Goal: Task Accomplishment & Management: Use online tool/utility

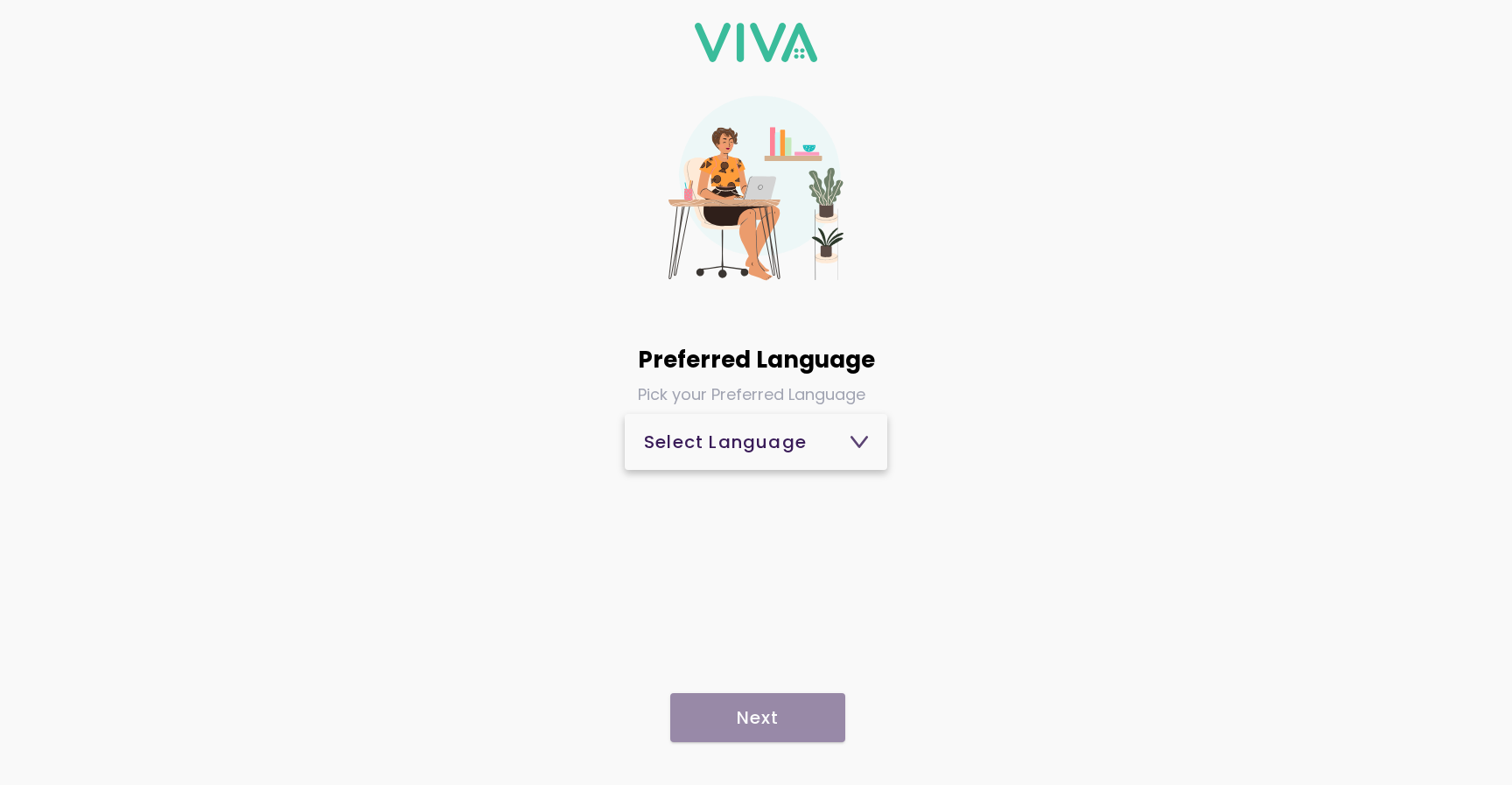
click at [711, 449] on div "Select Language" at bounding box center [756, 441] width 224 height 17
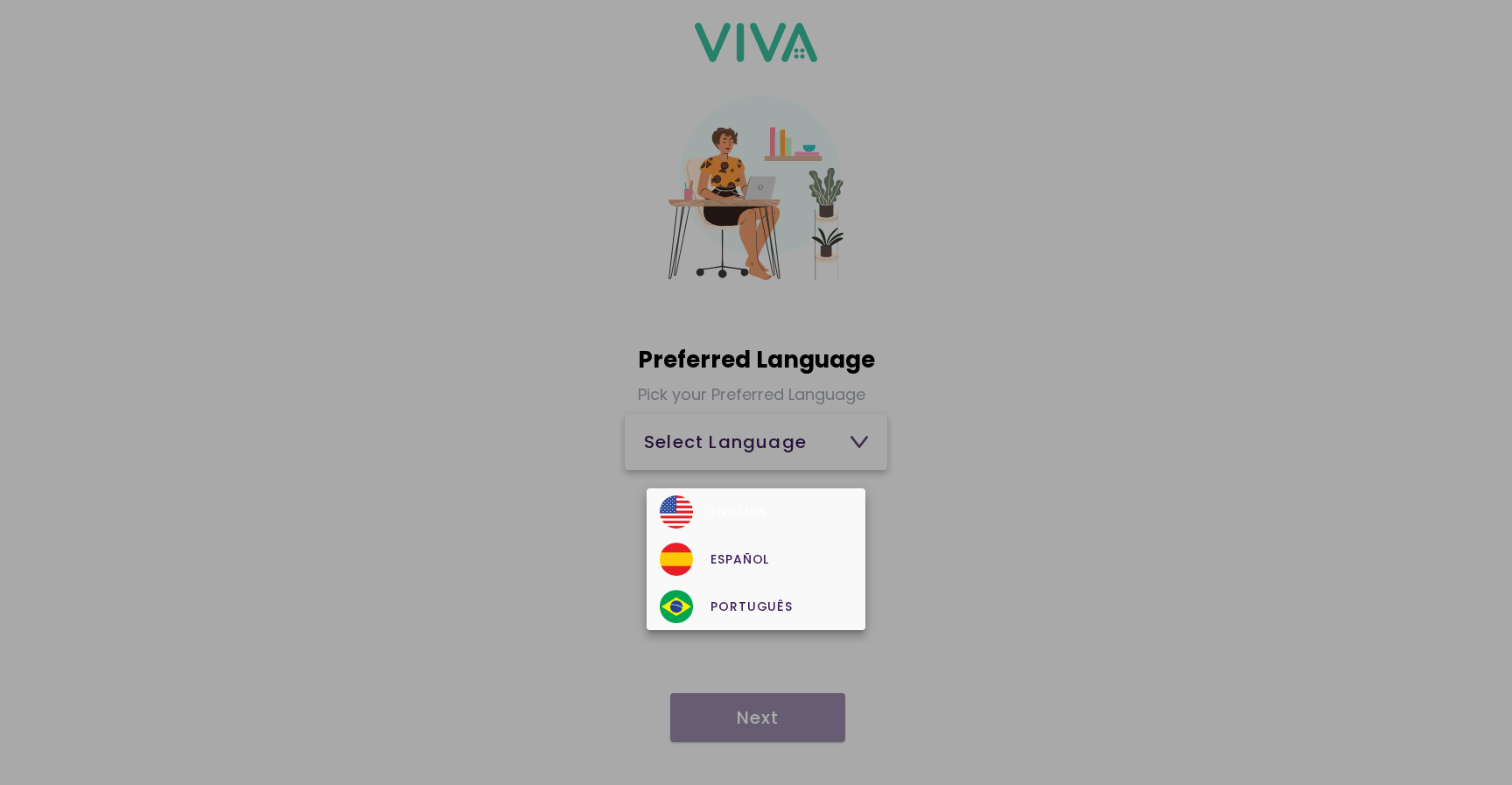
click at [741, 505] on div "English" at bounding box center [756, 511] width 192 height 33
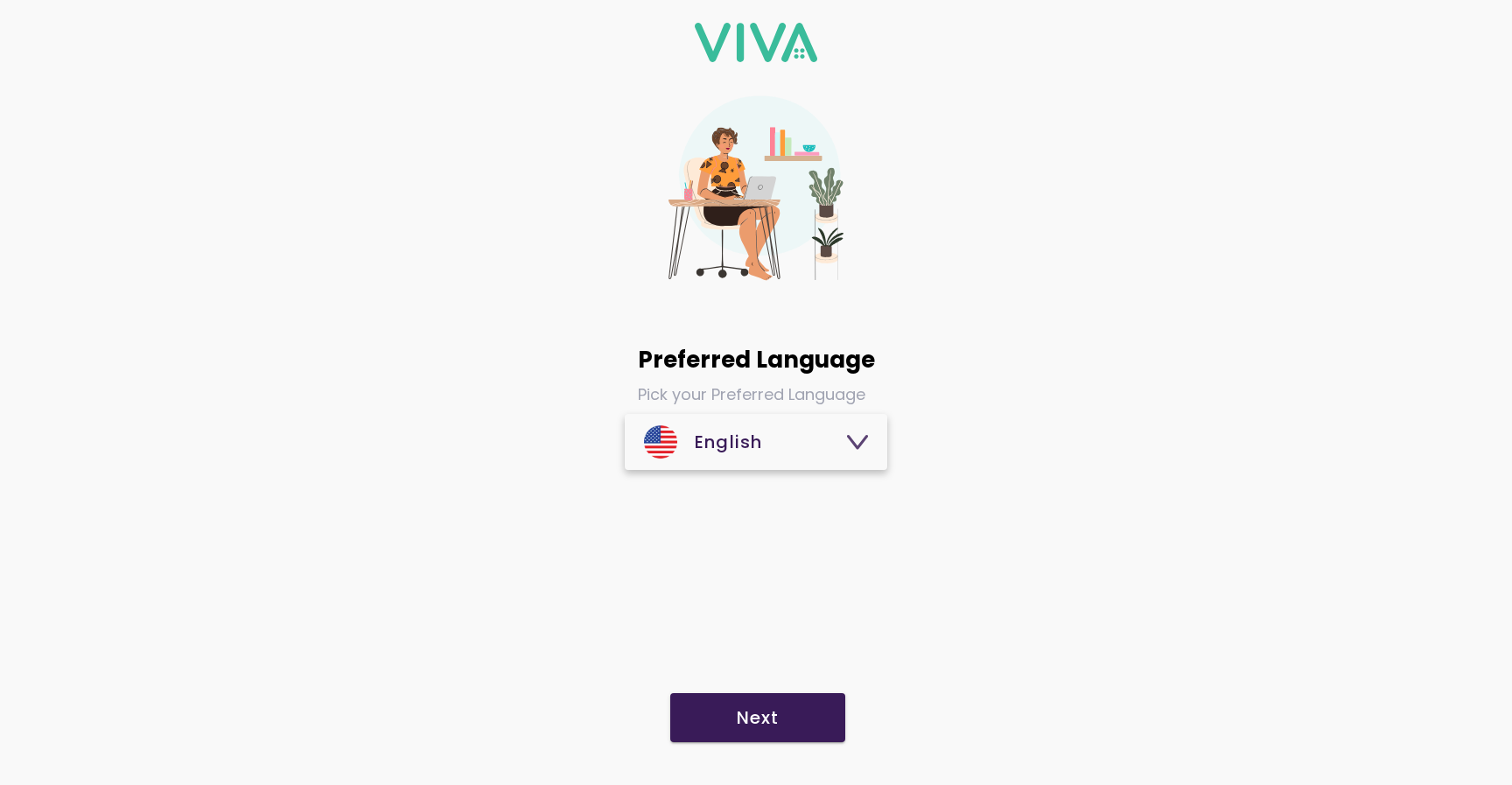
click at [781, 715] on span "Next" at bounding box center [757, 717] width 140 height 17
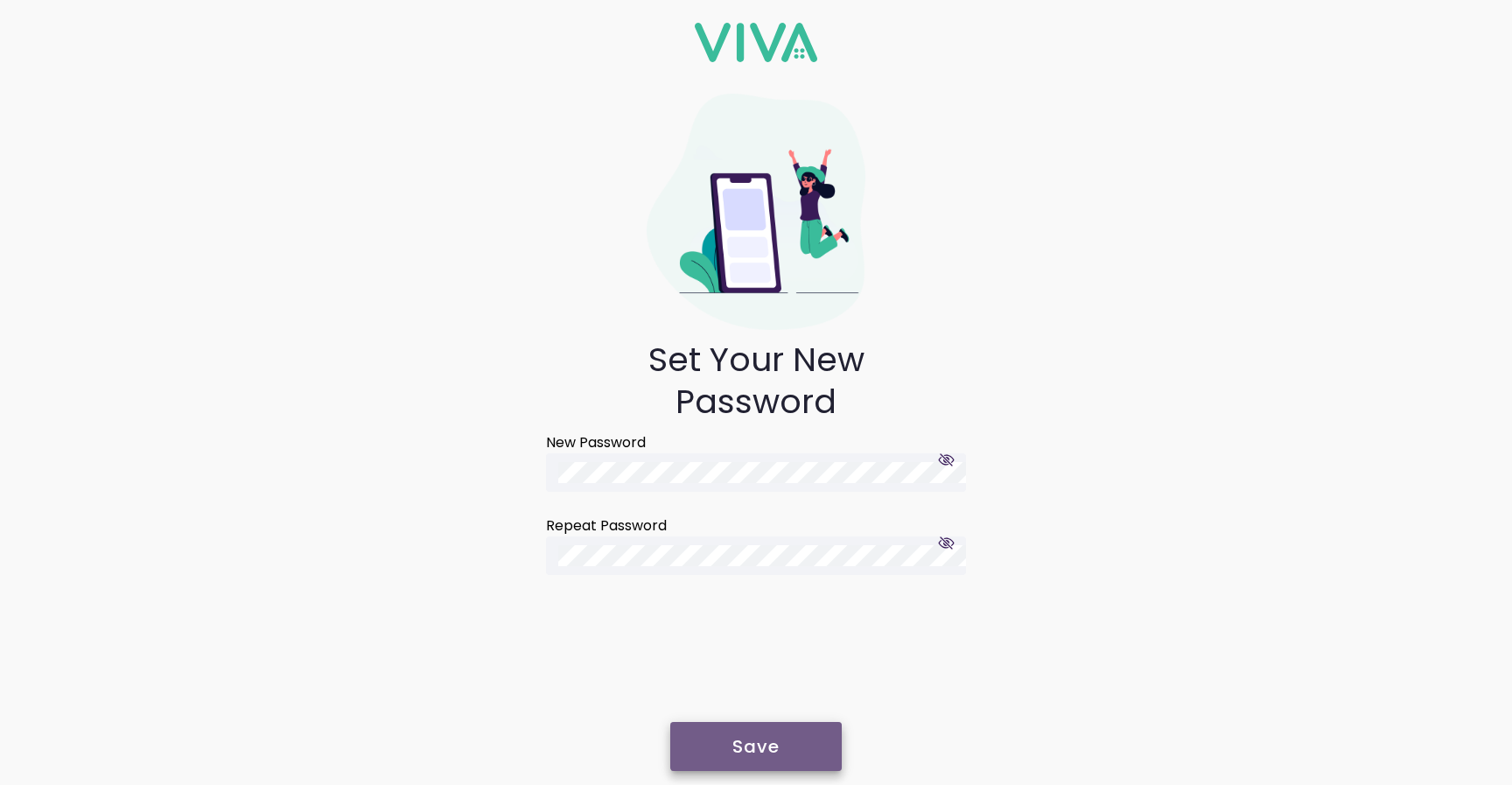
click at [0, 0] on slot "Save" at bounding box center [0, 0] width 0 height 0
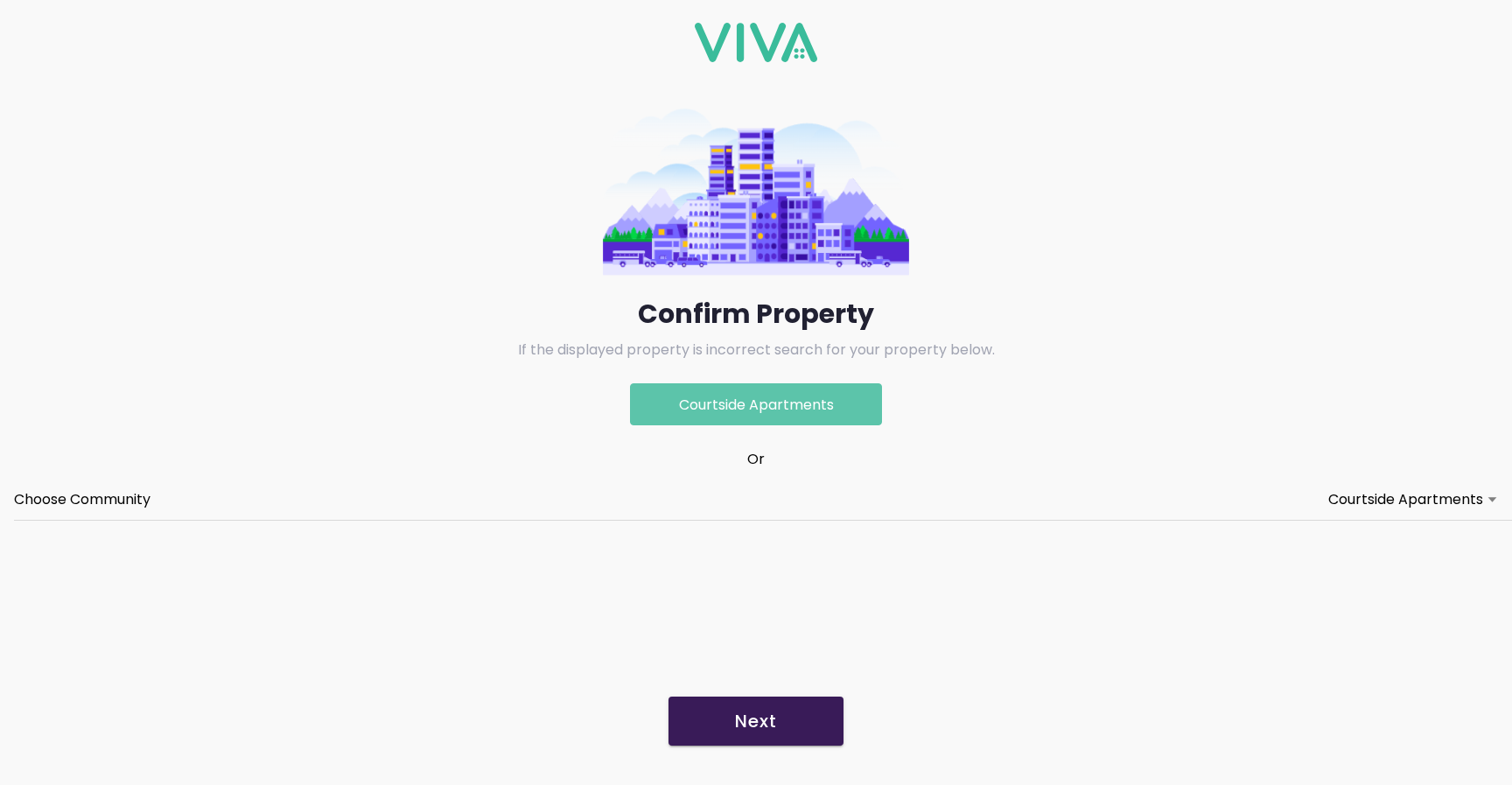
click at [825, 402] on p "Courtside Apartments" at bounding box center [756, 404] width 252 height 42
click at [1352, 480] on label "Choose Community Courtside Apartments" at bounding box center [756, 499] width 1484 height 39
click at [1352, 480] on button "Choose Community Courtside Apartments" at bounding box center [756, 499] width 1484 height 39
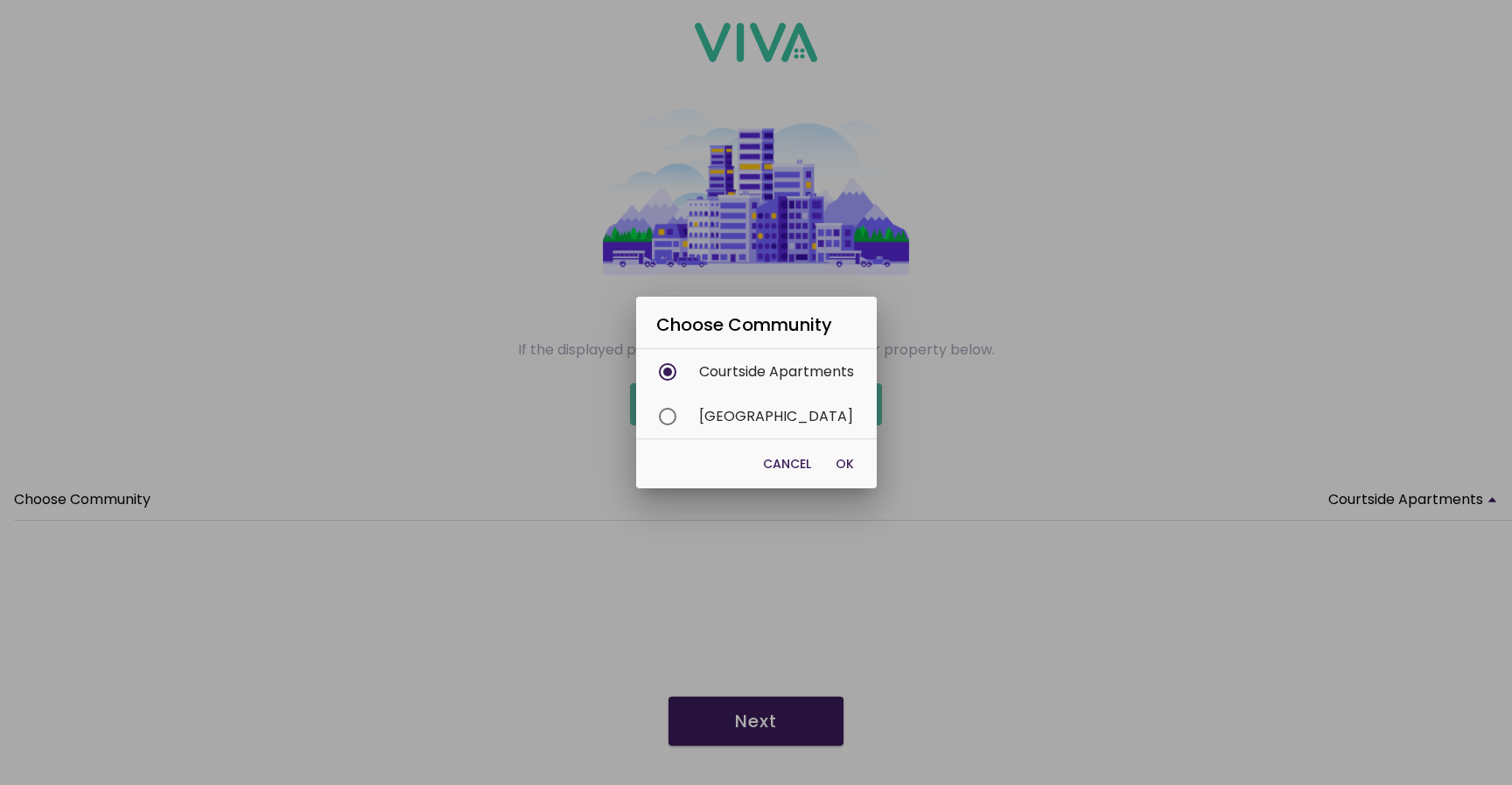
click at [756, 411] on div "[GEOGRAPHIC_DATA]" at bounding box center [765, 416] width 224 height 45
click at [838, 456] on span "OK" at bounding box center [845, 463] width 18 height 17
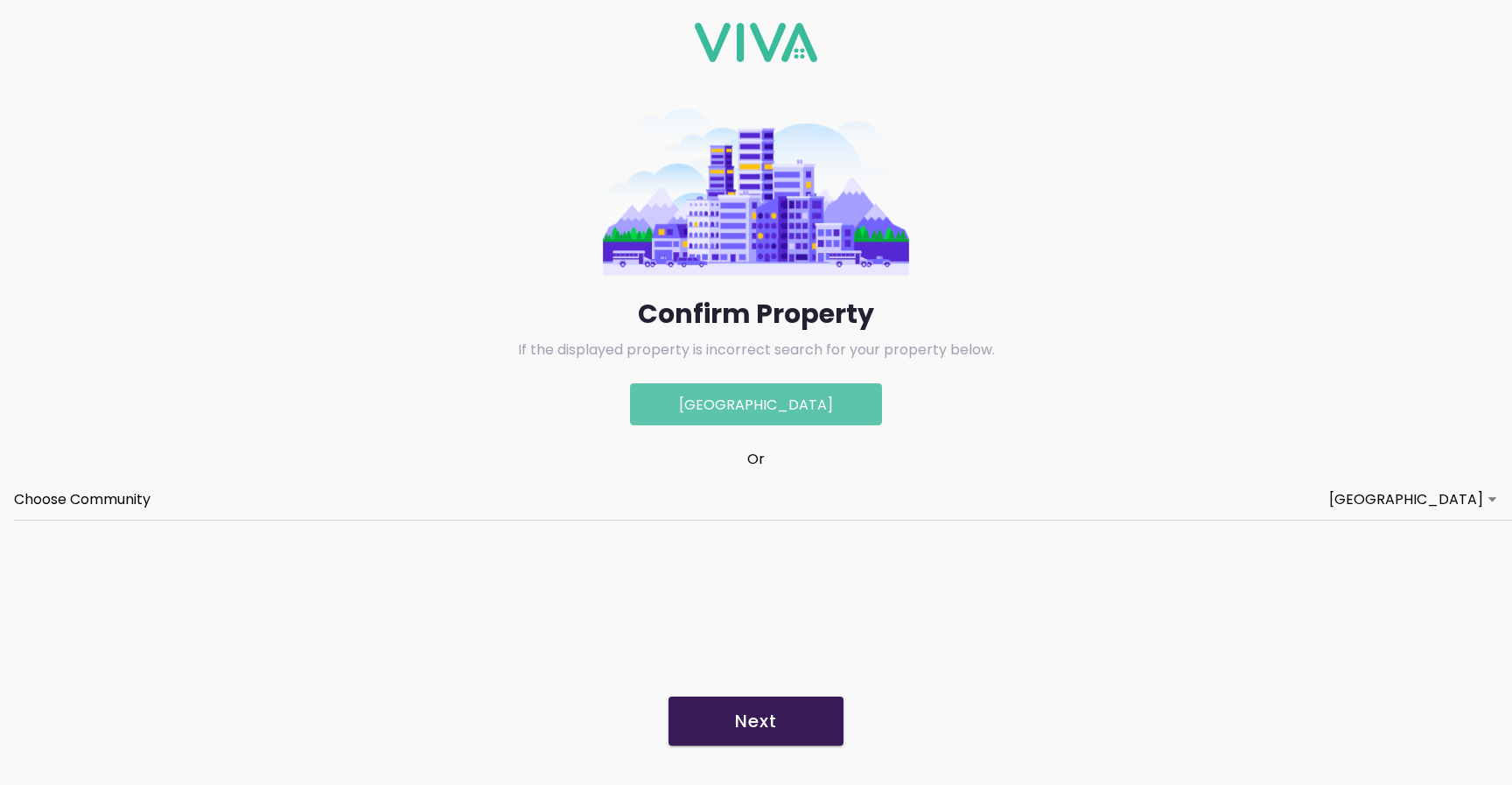
click at [766, 706] on button "Next" at bounding box center [756, 721] width 175 height 49
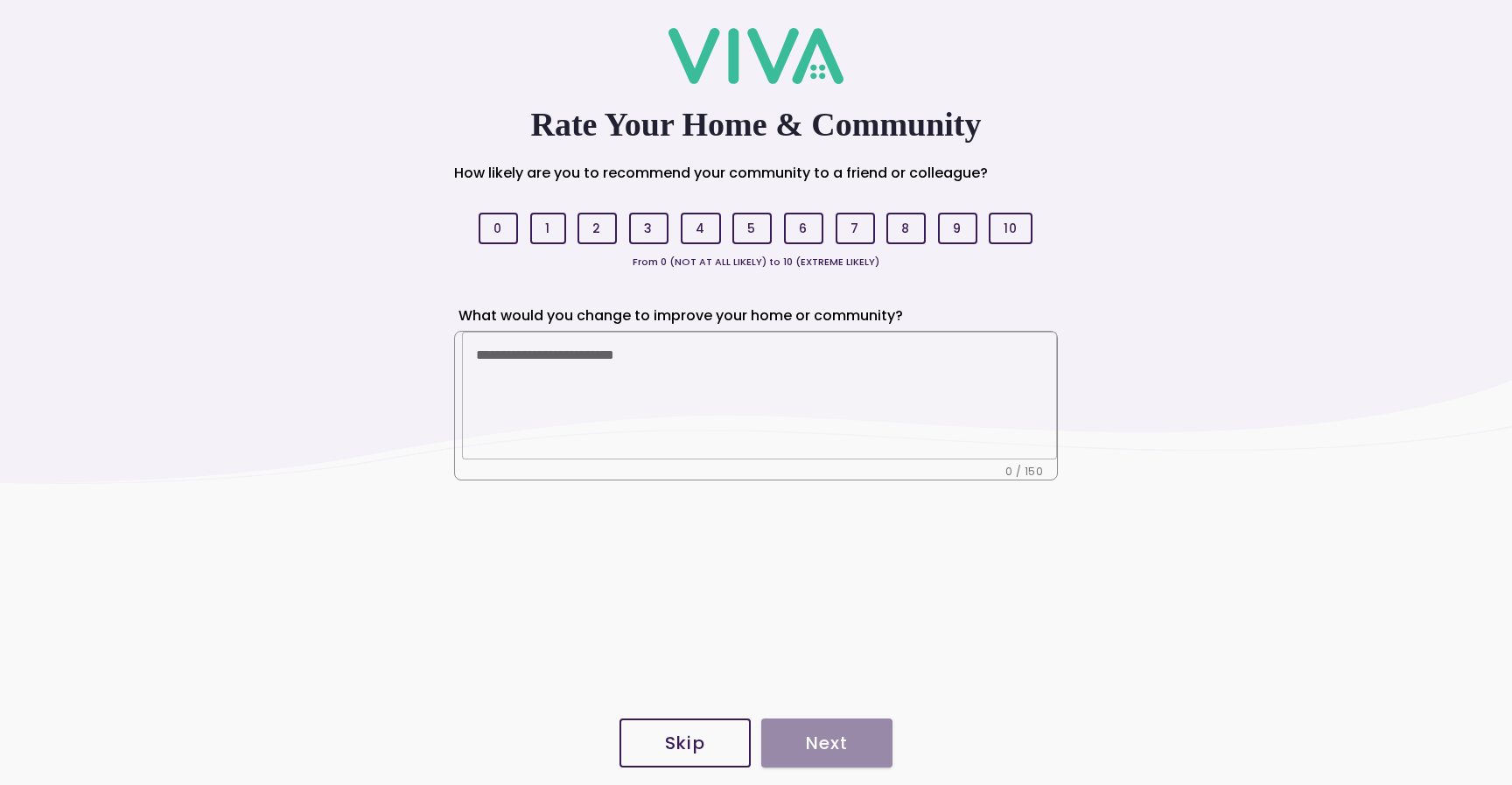
click at [686, 769] on link "Skip" at bounding box center [685, 743] width 132 height 56
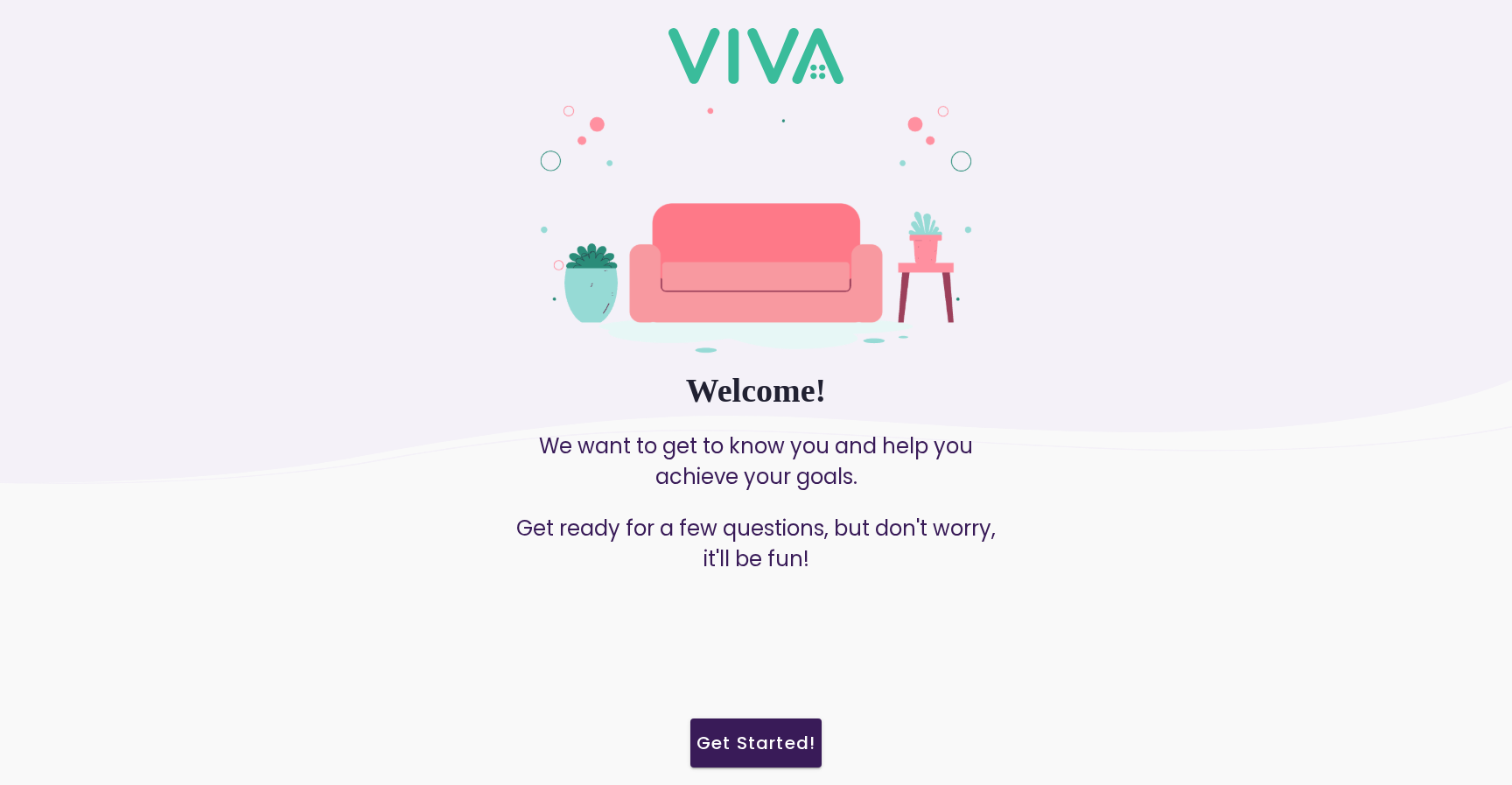
click at [0, 0] on slot "Get Started!" at bounding box center [0, 0] width 0 height 0
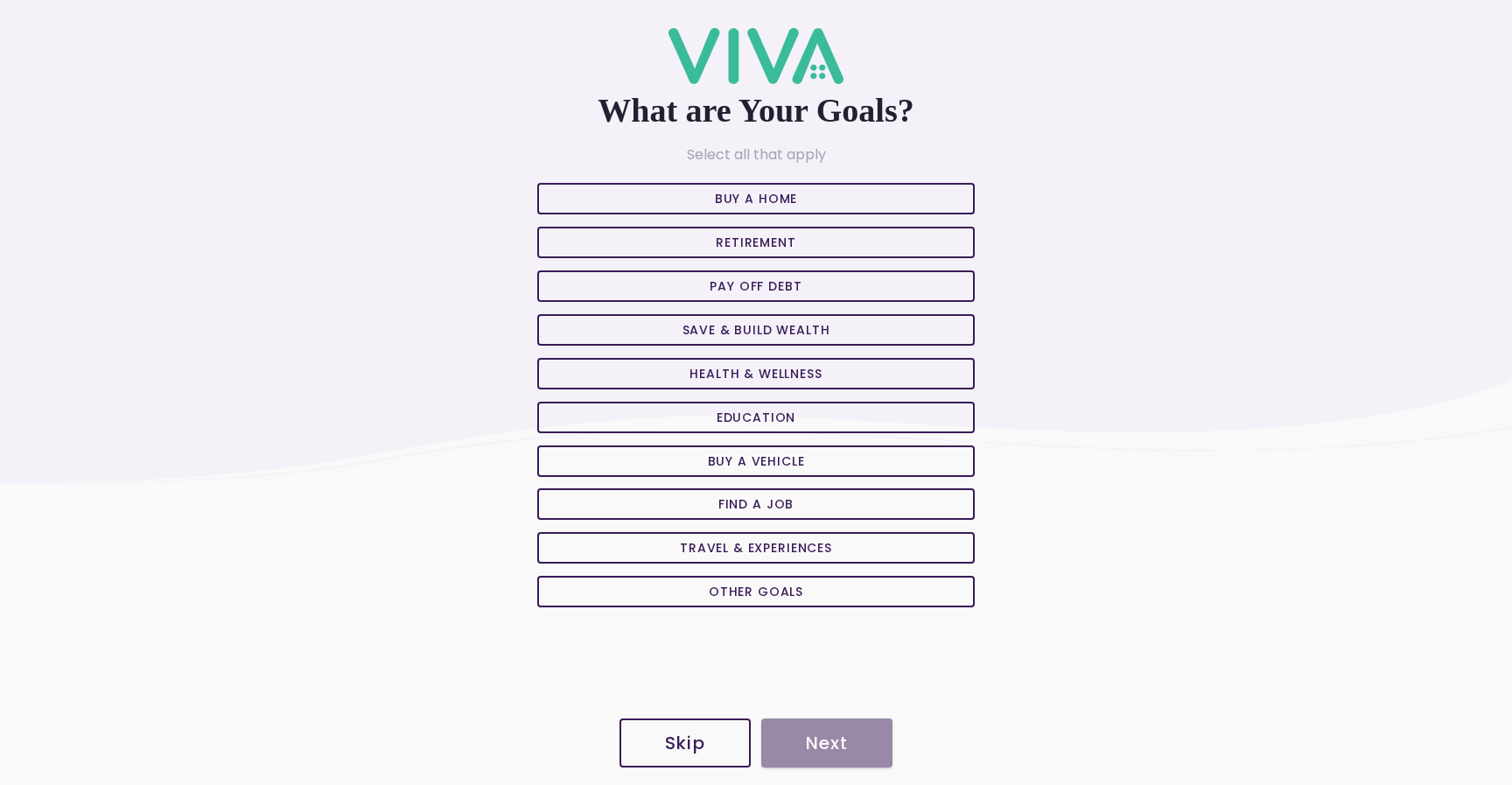
click at [0, 0] on slot "Skip" at bounding box center [0, 0] width 0 height 0
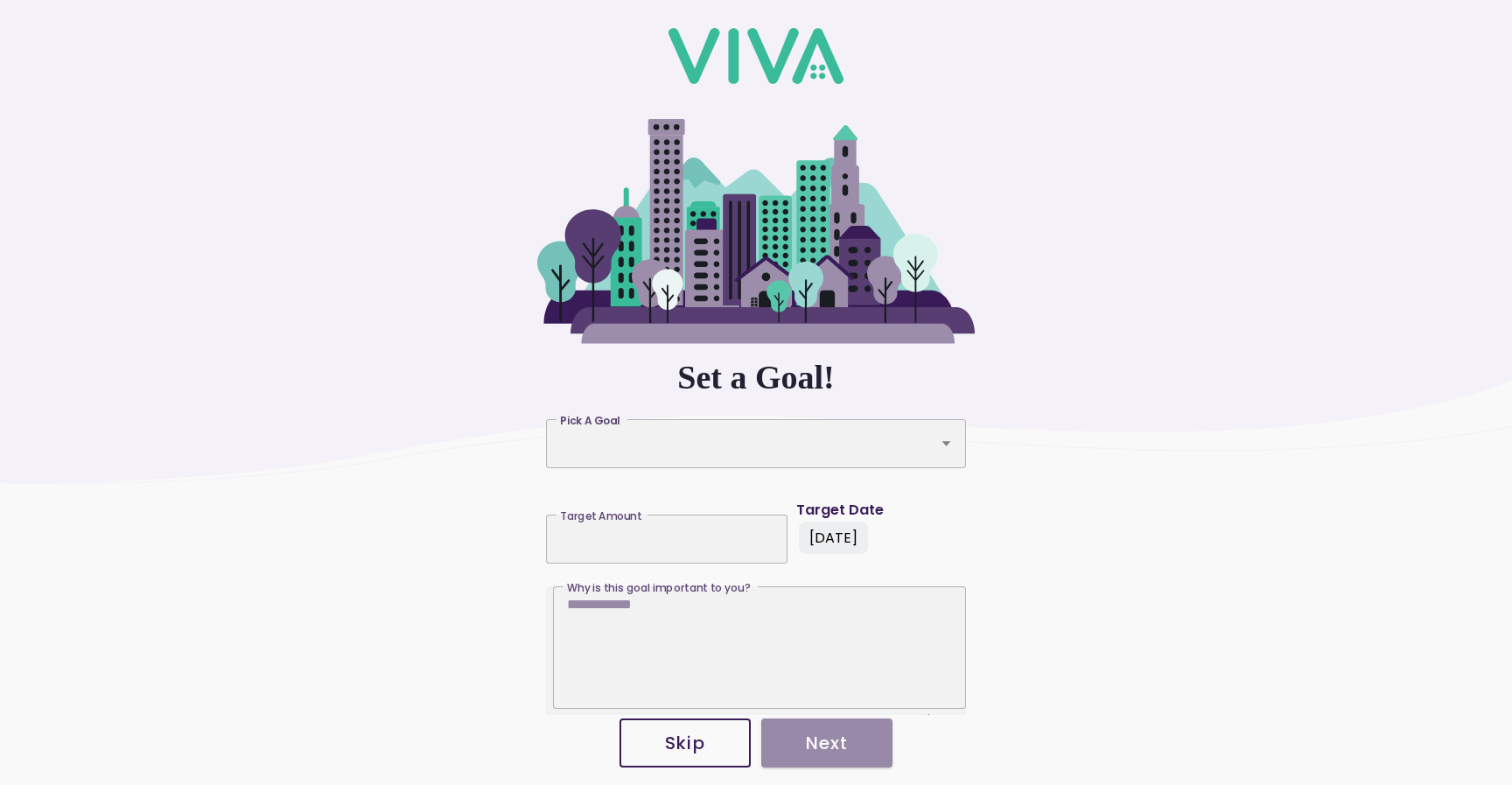
click at [0, 0] on slot "Skip" at bounding box center [0, 0] width 0 height 0
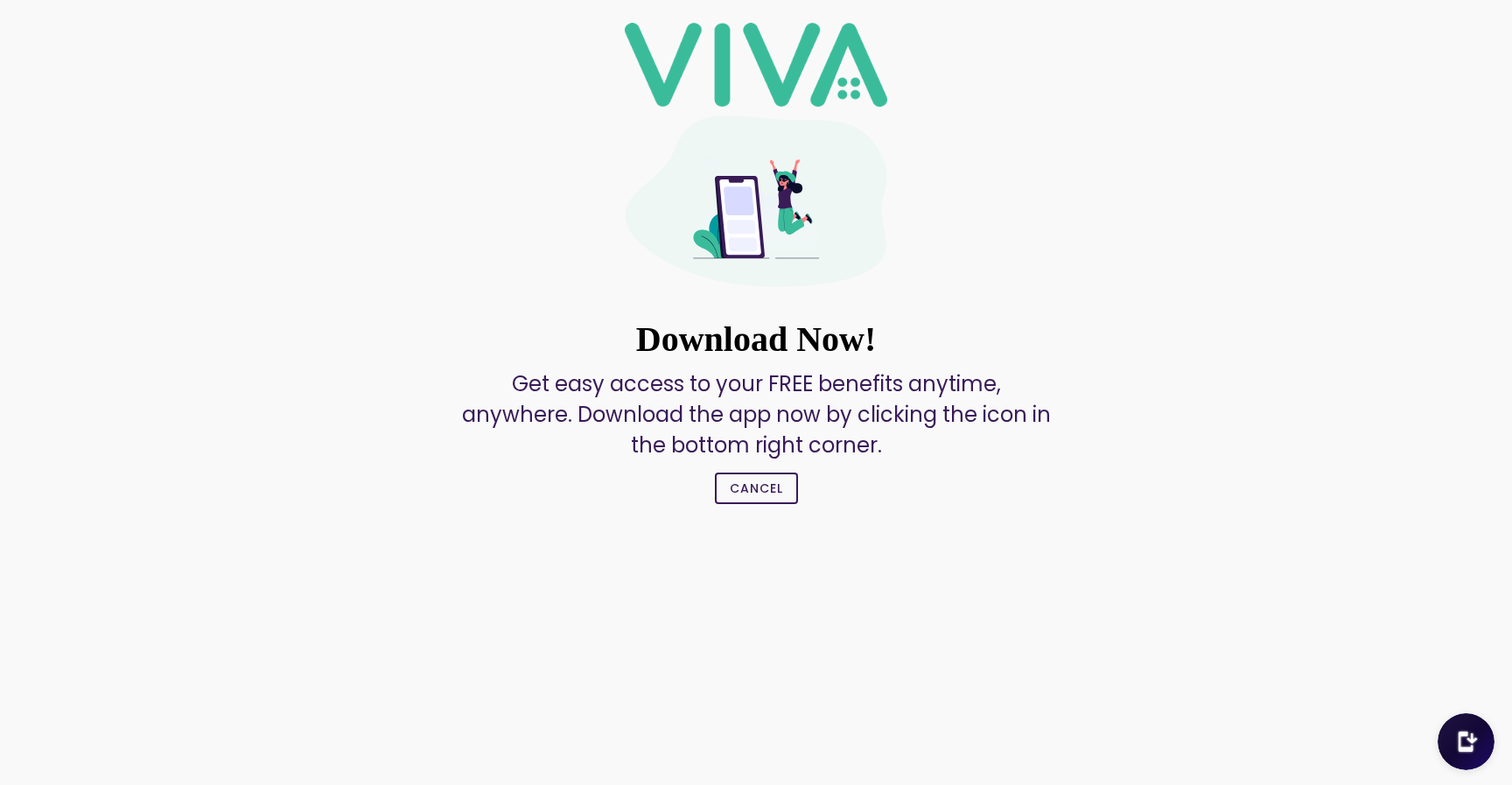
click at [0, 0] on slot "Cancel" at bounding box center [0, 0] width 0 height 0
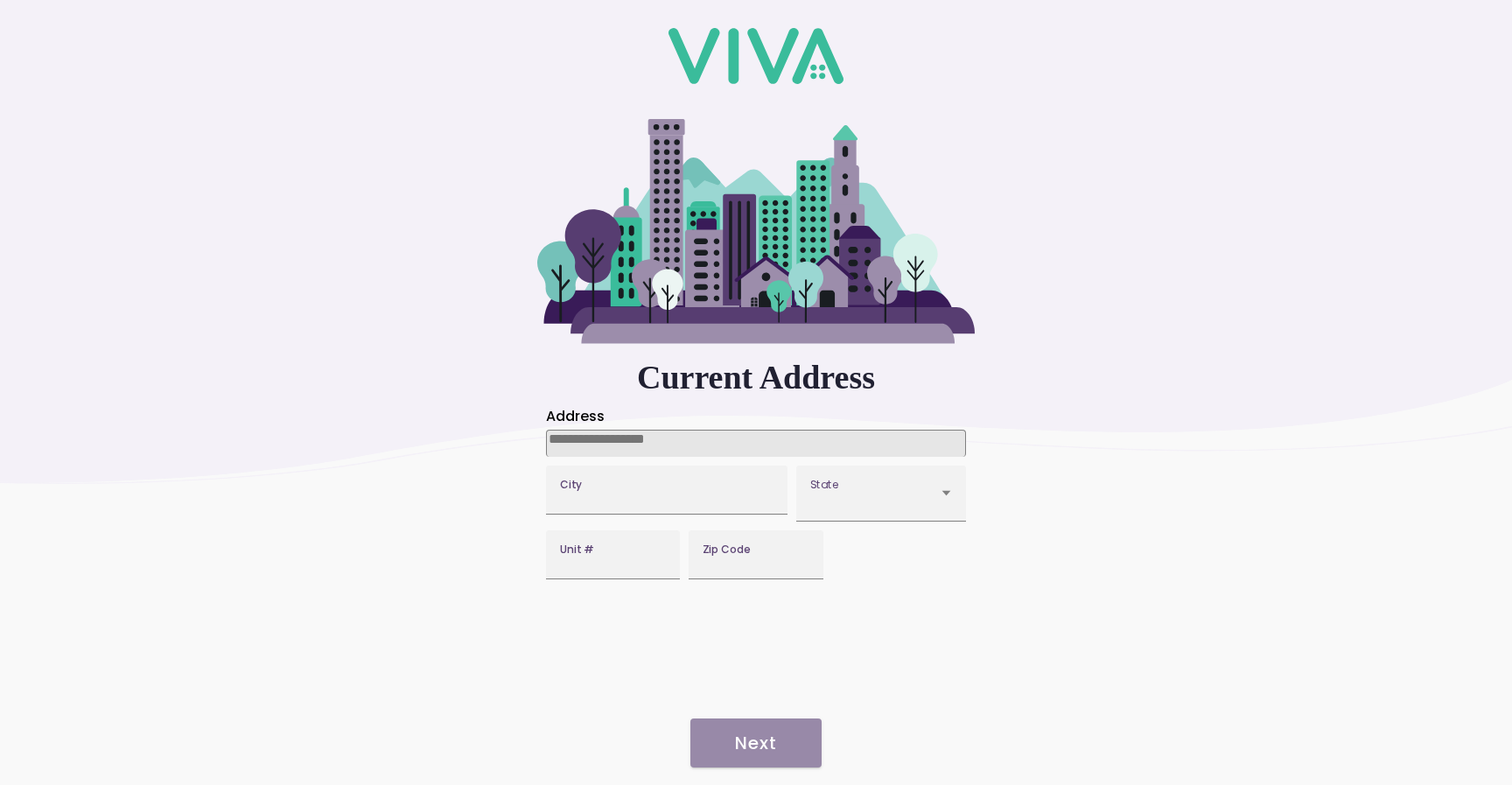
click at [666, 443] on input at bounding box center [756, 443] width 420 height 27
click at [622, 439] on input at bounding box center [756, 443] width 420 height 27
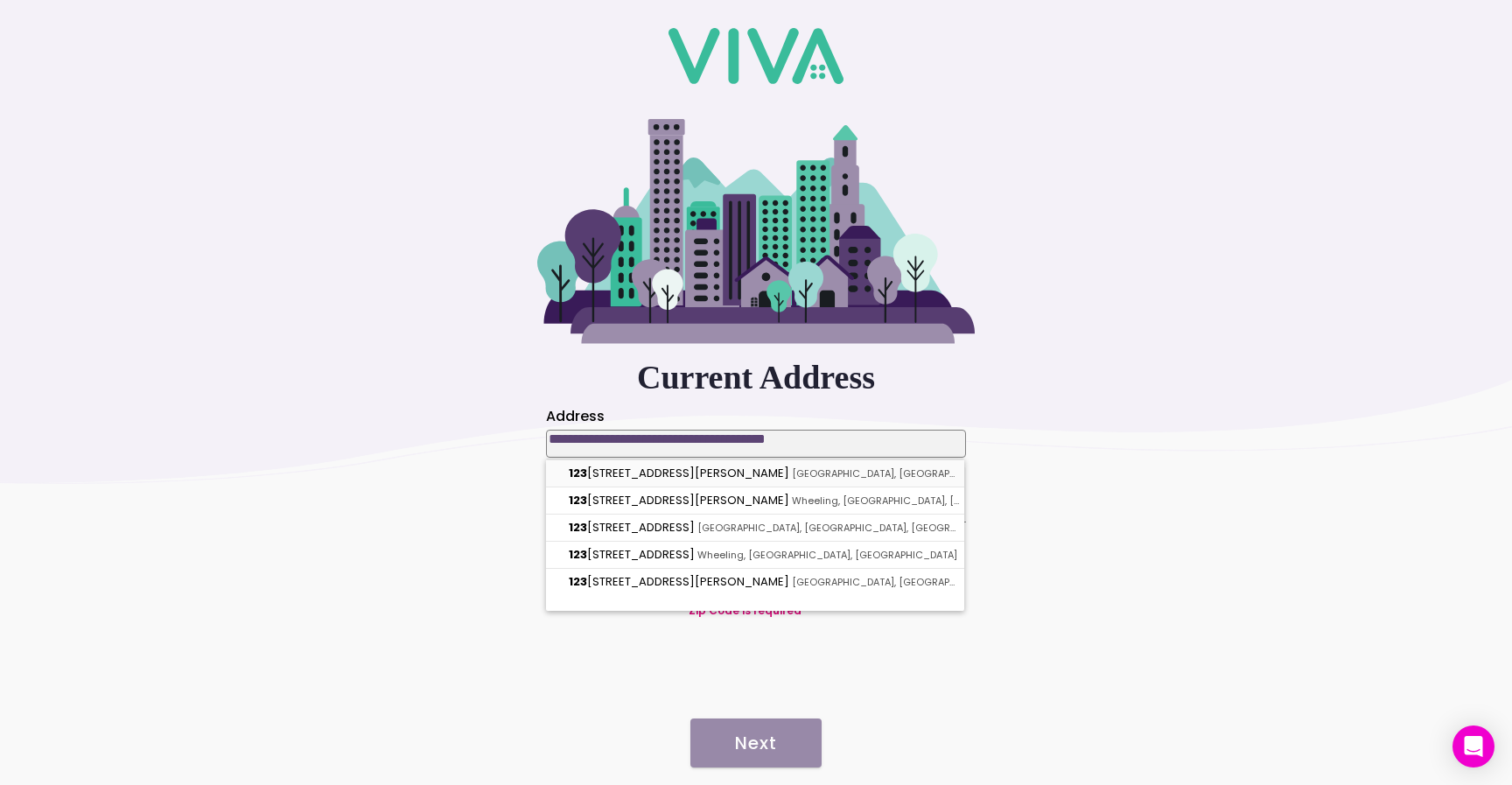
type input "**********"
type input "*****"
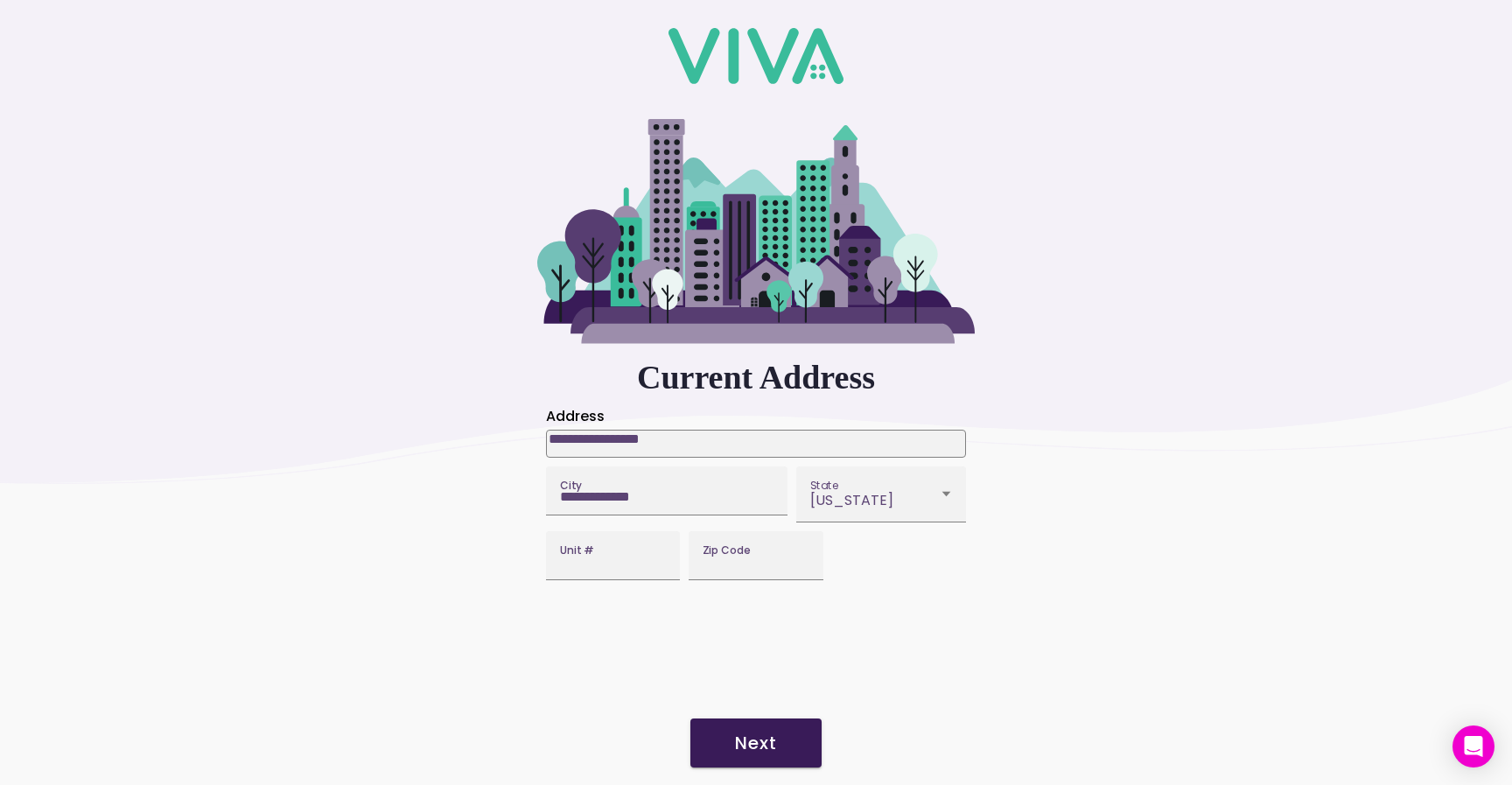
click at [0, 0] on slot "Next" at bounding box center [0, 0] width 0 height 0
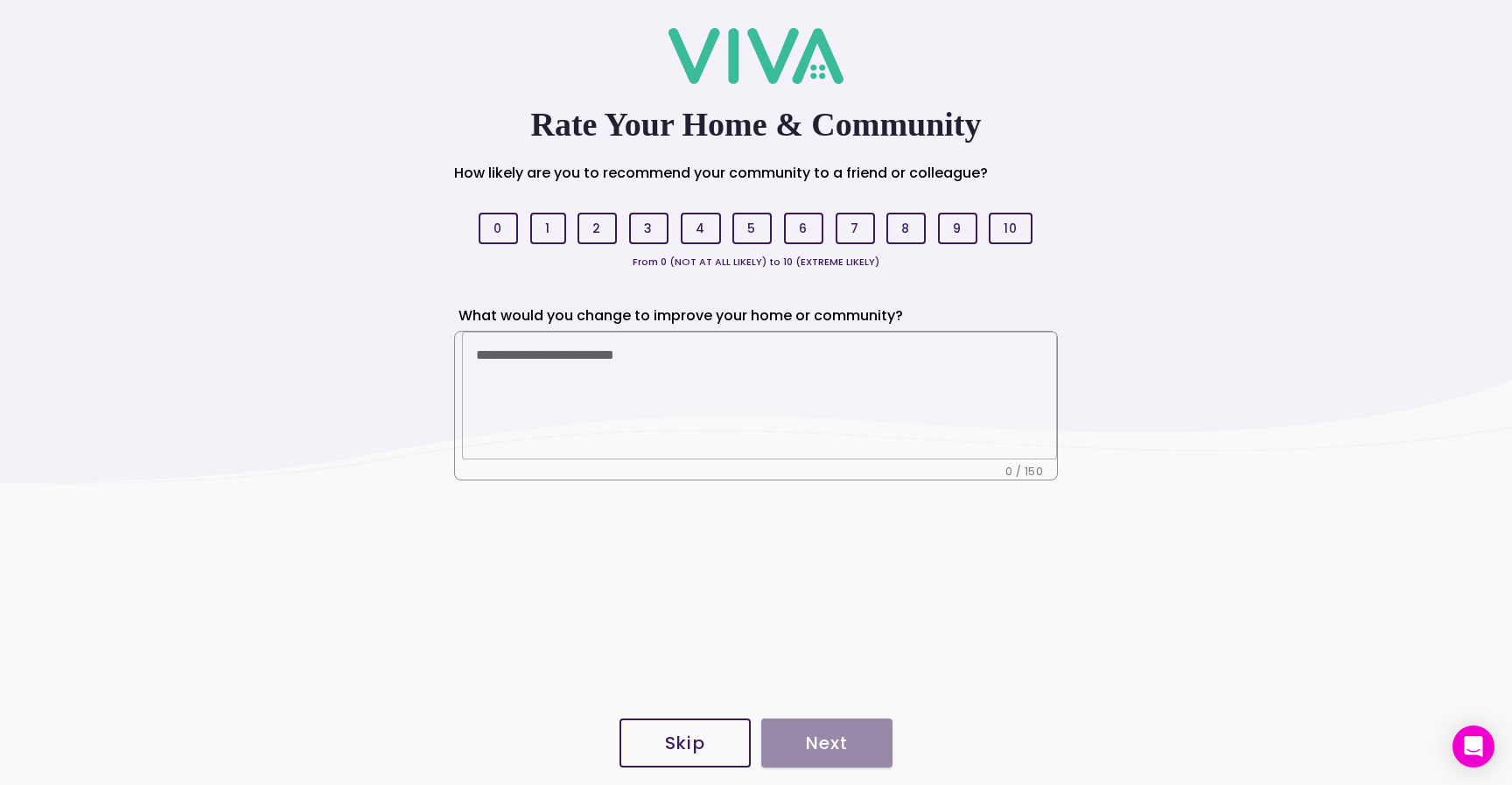
click at [715, 746] on span "Skip" at bounding box center [685, 742] width 93 height 17
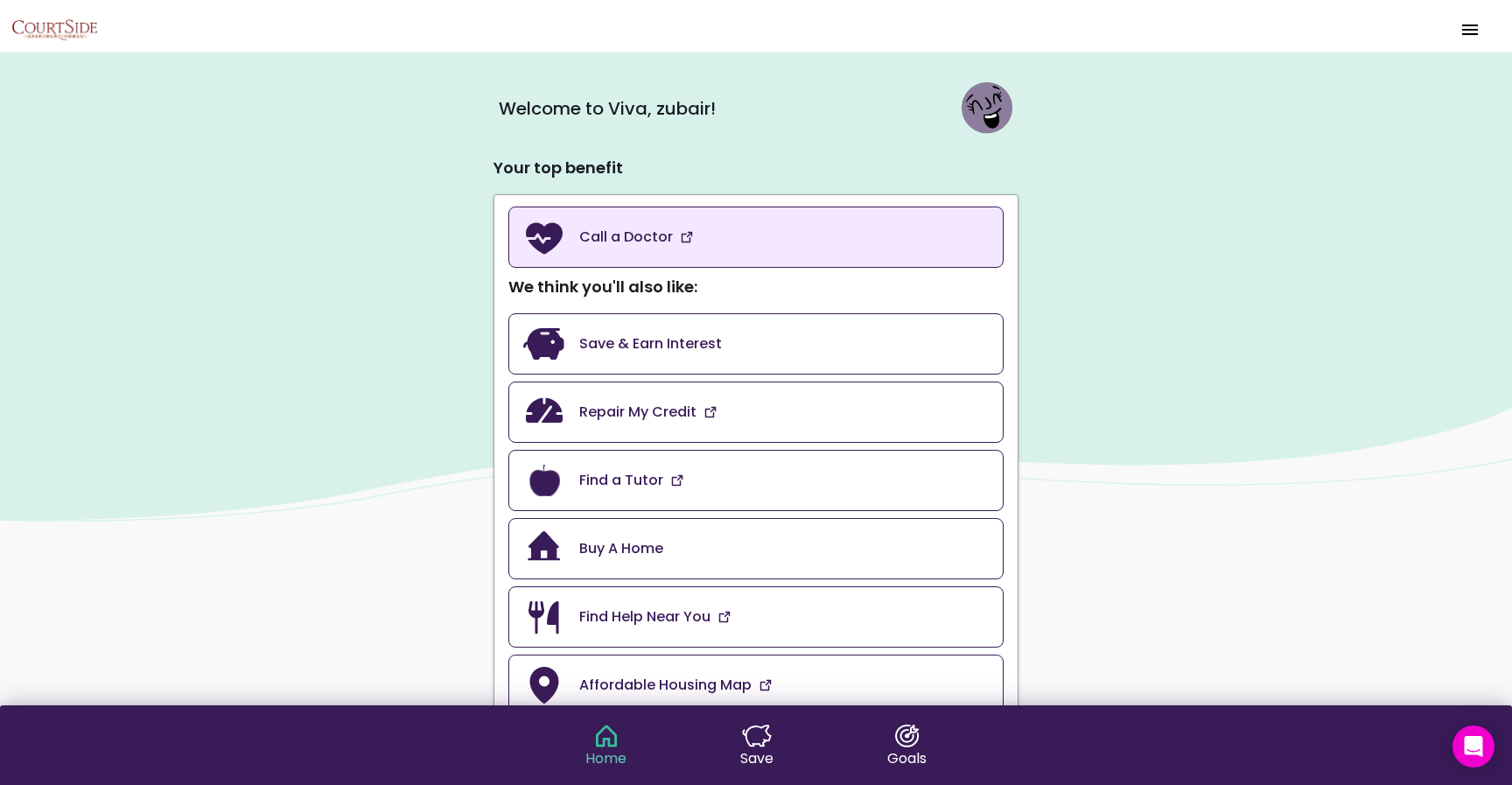
click at [727, 255] on link "Call a Doctor" at bounding box center [756, 237] width 495 height 61
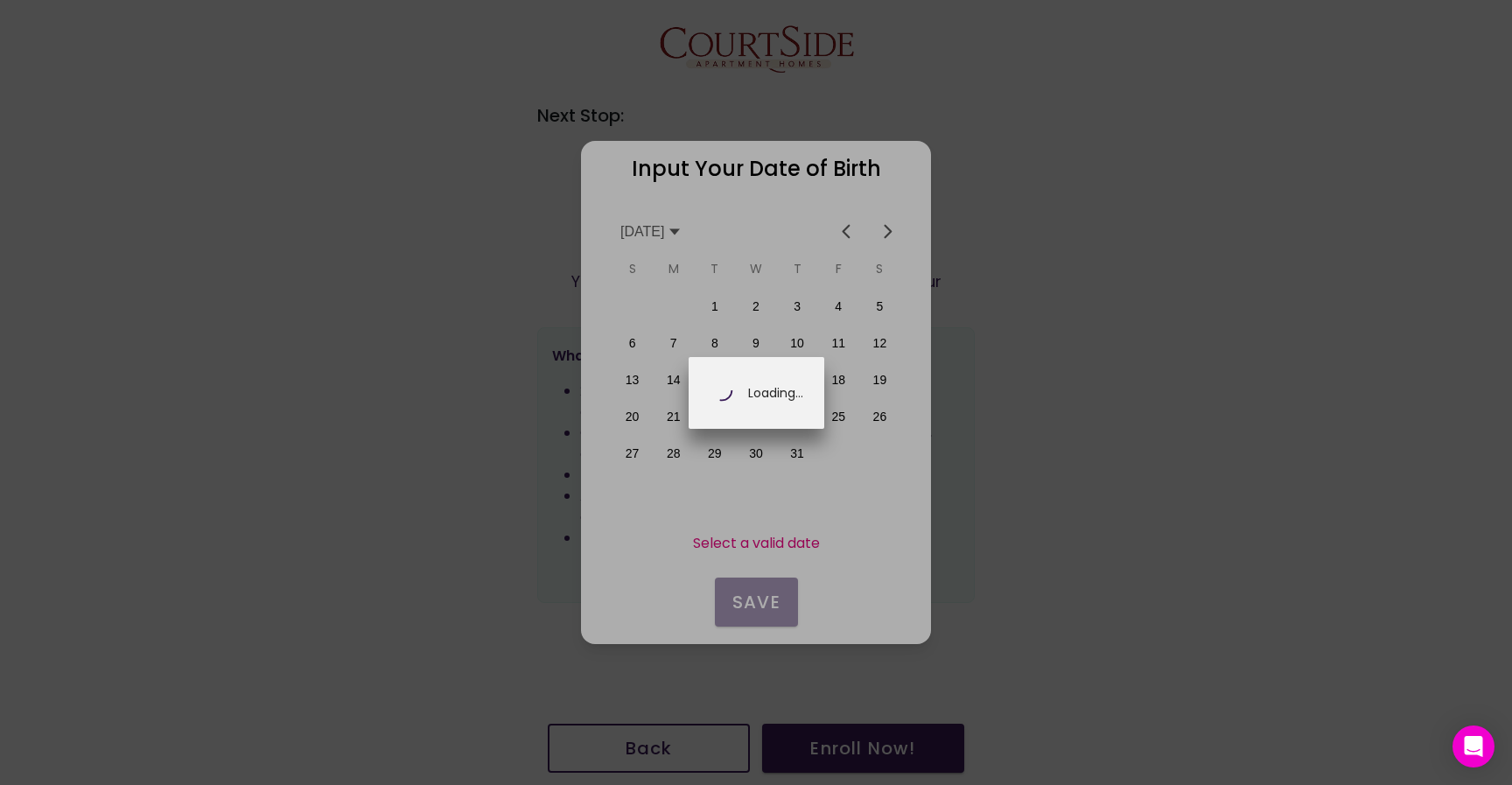
scroll to position [0, 307]
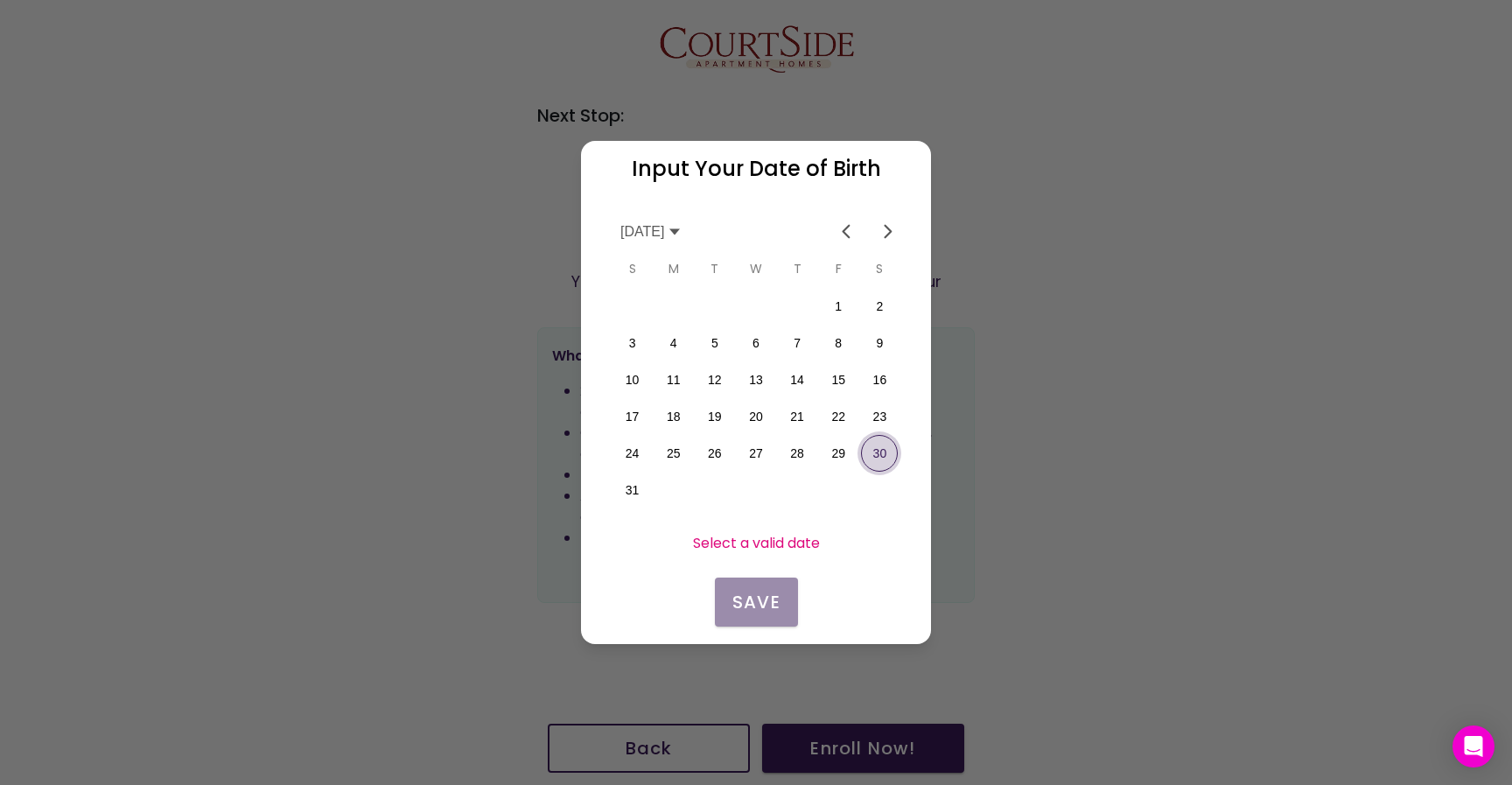
click at [877, 457] on button "30" at bounding box center [879, 452] width 37 height 37
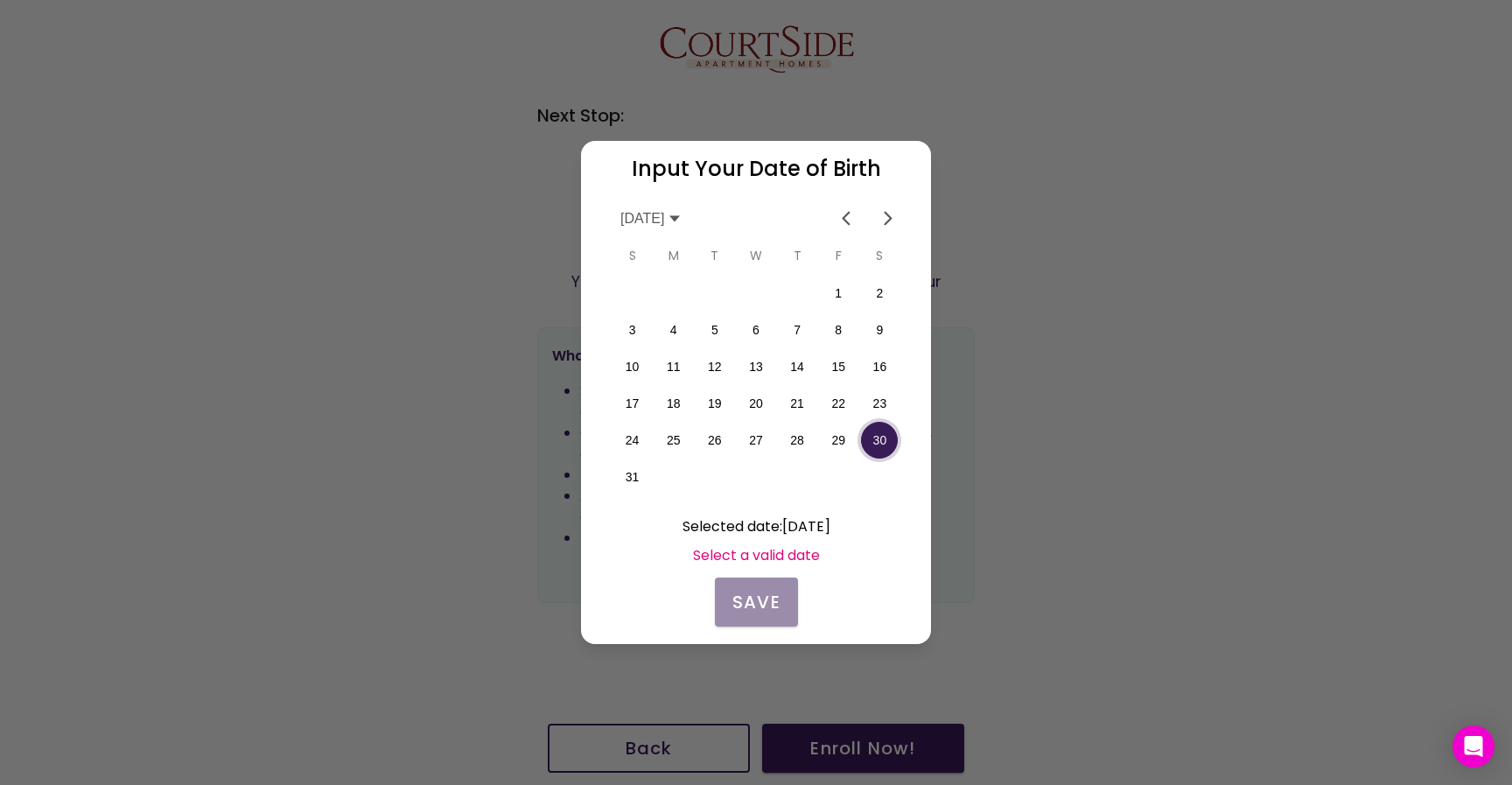
click at [680, 217] on icon at bounding box center [675, 219] width 11 height 6
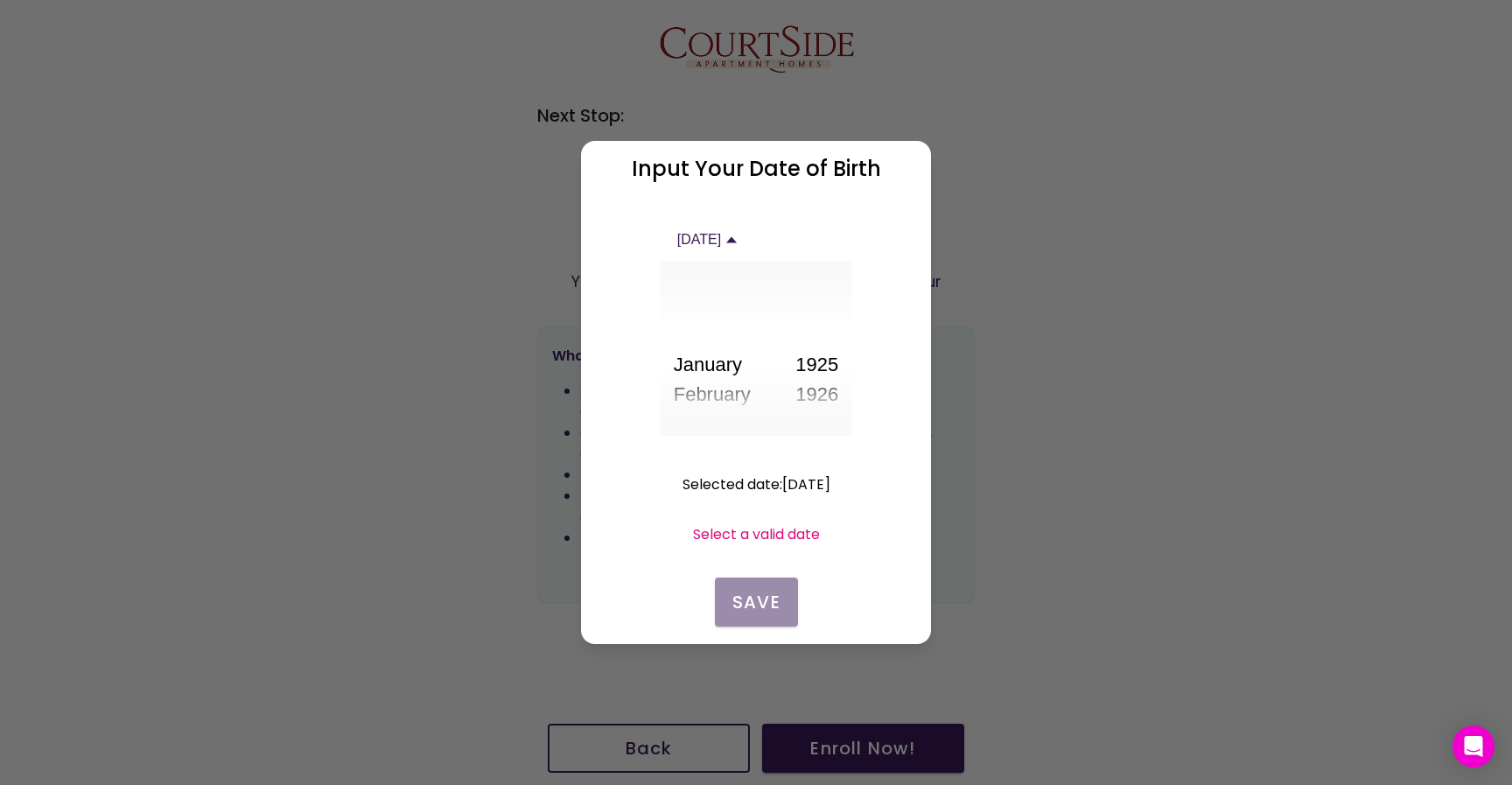
click at [737, 238] on icon at bounding box center [732, 240] width 11 height 6
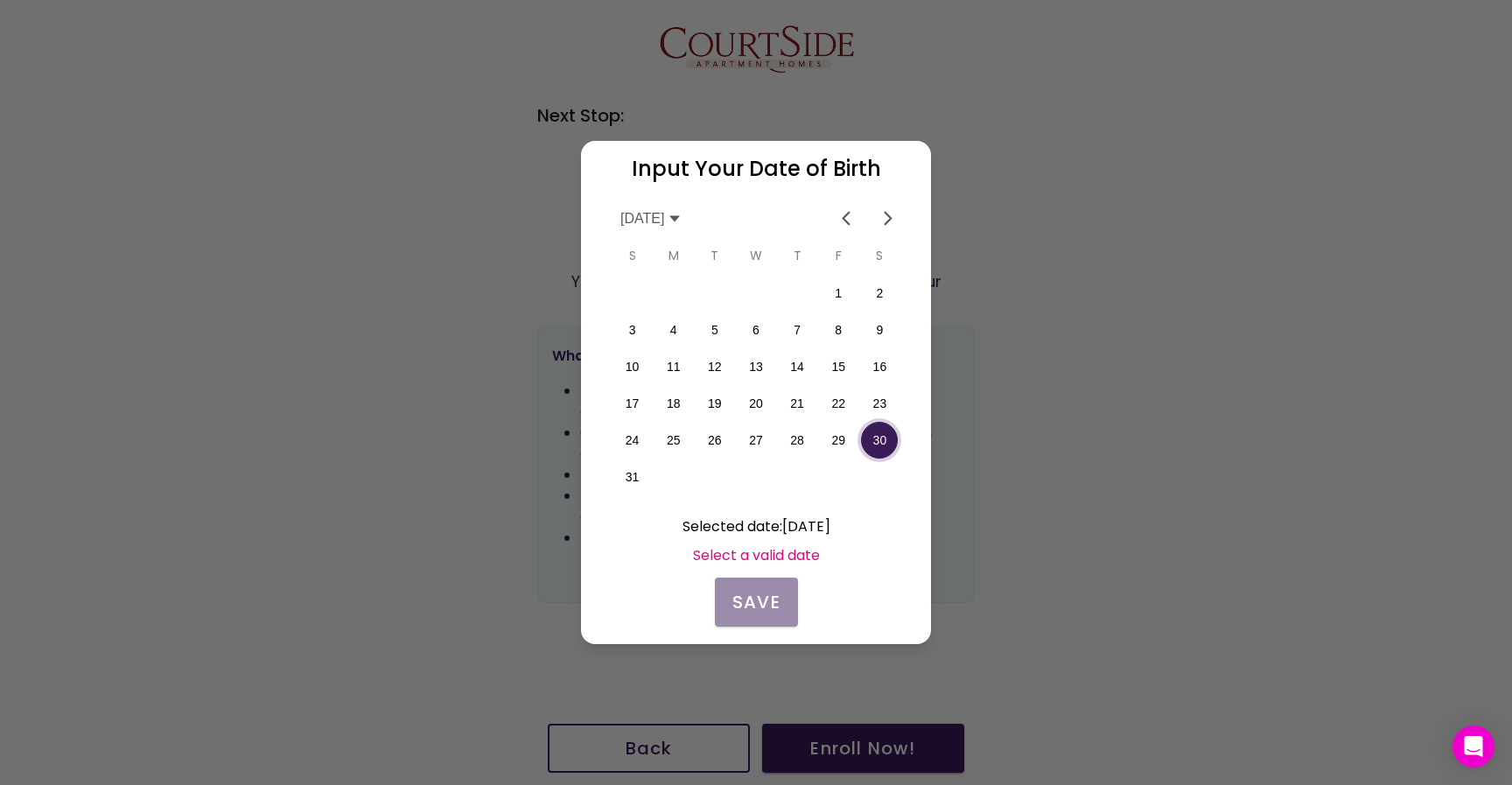
click at [682, 226] on ion-label "[DATE]" at bounding box center [651, 218] width 61 height 15
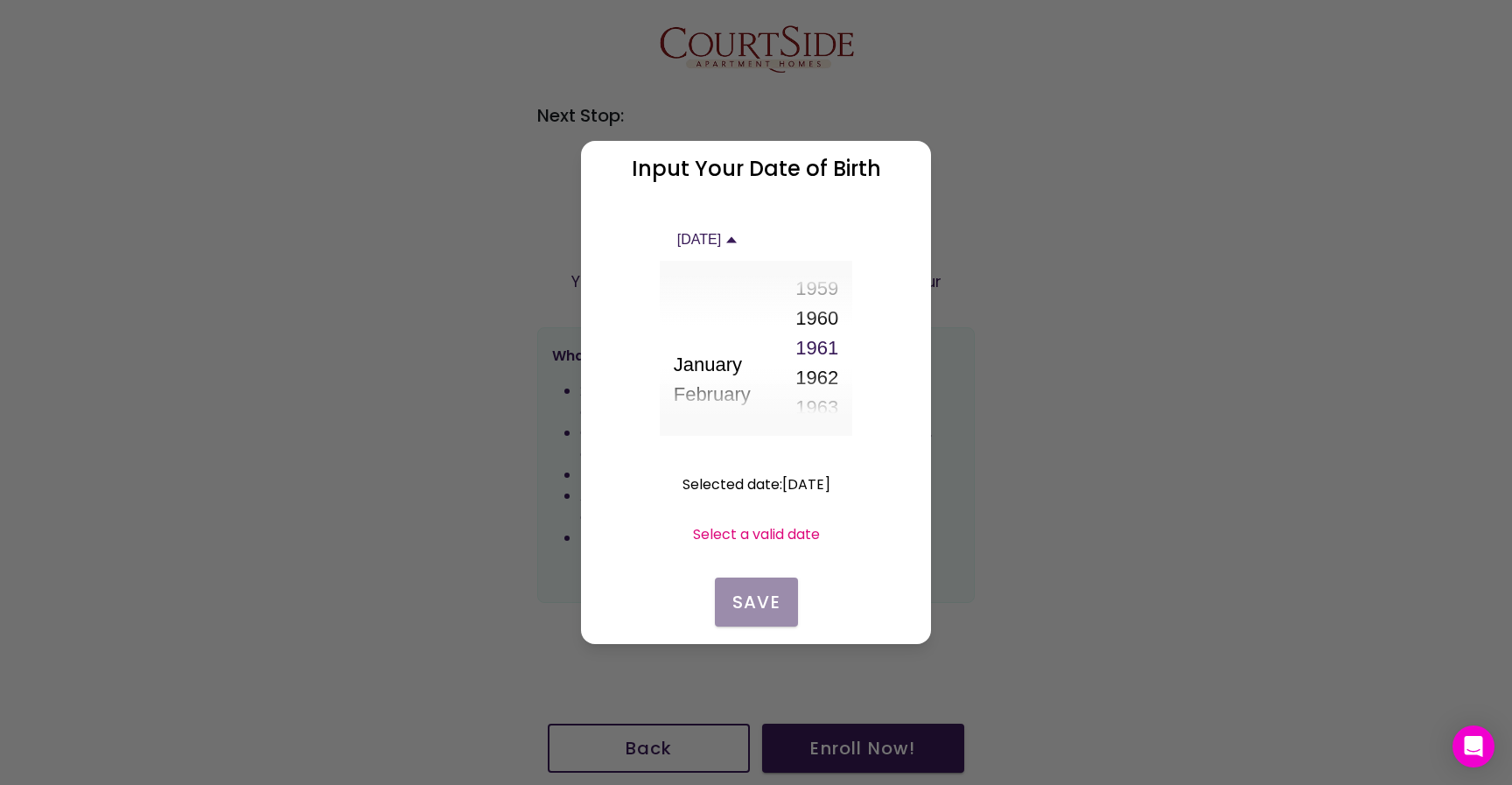
click at [823, 313] on button "1960" at bounding box center [817, 318] width 43 height 30
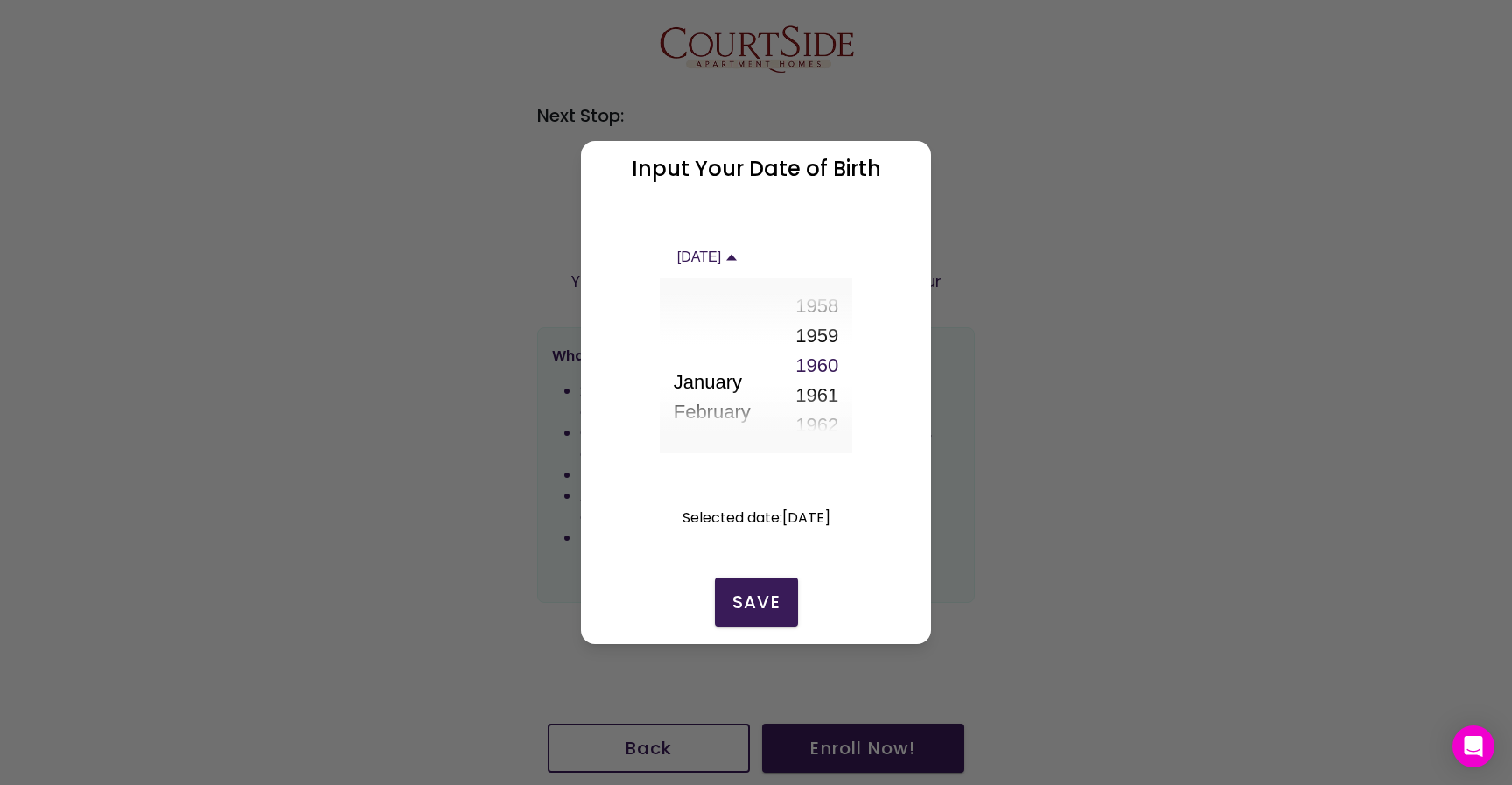
click at [0, 0] on slot "Save" at bounding box center [0, 0] width 0 height 0
